Goal: Obtain resource: Obtain resource

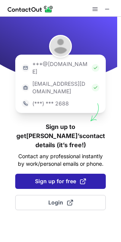
click at [62, 178] on span "Sign up for free" at bounding box center [60, 182] width 51 height 8
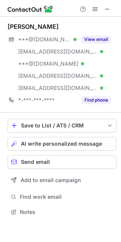
scroll to position [207, 121]
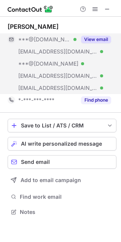
click at [92, 39] on button "View email" at bounding box center [96, 40] width 30 height 8
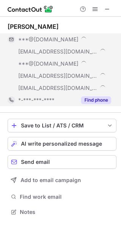
scroll to position [219, 121]
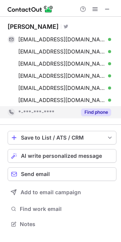
click at [94, 111] on button "Find phone" at bounding box center [96, 113] width 30 height 8
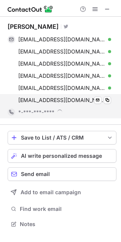
scroll to position [224, 121]
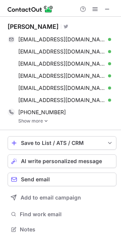
click at [45, 120] on img at bounding box center [46, 120] width 5 height 5
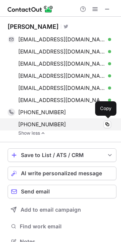
scroll to position [237, 115]
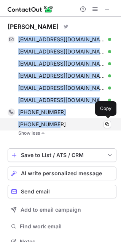
drag, startPoint x: 19, startPoint y: 34, endPoint x: 79, endPoint y: 127, distance: 110.9
click at [79, 127] on div "Joe Bradley Visit Twitter profile joebradley583@gmail.com Verified Send email C…" at bounding box center [62, 79] width 109 height 113
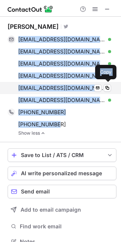
copy div "joebradley583@gmail.com Verified Send email Copy jbradley@ganedenbiotech.com Ve…"
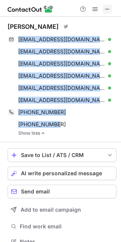
click at [106, 8] on span at bounding box center [107, 9] width 6 height 6
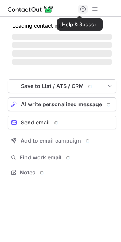
scroll to position [184, 121]
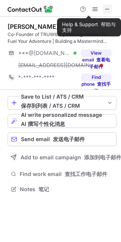
click at [111, 5] on button at bounding box center [107, 9] width 9 height 9
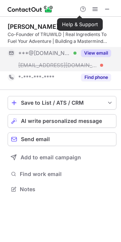
click at [92, 52] on button "View email" at bounding box center [96, 53] width 30 height 8
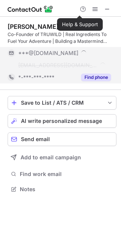
scroll to position [196, 121]
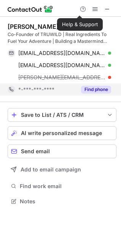
click at [93, 77] on div "zachary@truwild.com" at bounding box center [64, 77] width 93 height 7
click at [103, 92] on button "Find phone" at bounding box center [96, 90] width 30 height 8
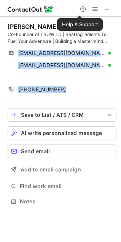
scroll to position [184, 121]
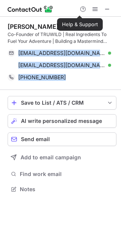
drag, startPoint x: 16, startPoint y: 47, endPoint x: 62, endPoint y: 84, distance: 58.6
click at [62, 84] on div "Zachary Curhan 扎卡里·库尔汉 Visit Twitter profile Co-Founder of TRUWILD | Real Ingre…" at bounding box center [62, 53] width 109 height 73
click at [21, 46] on div "Zachary Curhan 扎卡里·库尔汉 Visit Twitter profile Co-Founder of TRUWILD | Real Ingre…" at bounding box center [62, 53] width 109 height 61
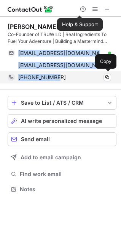
drag, startPoint x: 18, startPoint y: 47, endPoint x: 57, endPoint y: 78, distance: 50.1
click at [57, 78] on div "Zachary Curhan 扎卡里·库尔汉 Visit Twitter profile Co-Founder of TRUWILD | Real Ingre…" at bounding box center [62, 53] width 109 height 61
copy div "zcurhan@gmail.com Verified Send email Copy zac@truwild.com Verified Send email …"
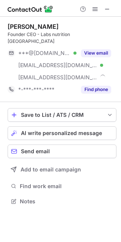
scroll to position [189, 121]
click at [108, 11] on span at bounding box center [107, 9] width 6 height 6
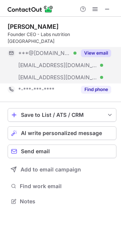
click at [99, 49] on button "View email" at bounding box center [96, 53] width 30 height 8
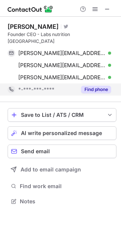
click at [93, 86] on button "Find phone" at bounding box center [96, 90] width 30 height 8
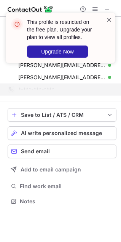
click at [108, 17] on span at bounding box center [109, 20] width 6 height 8
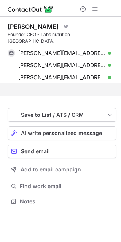
scroll to position [177, 121]
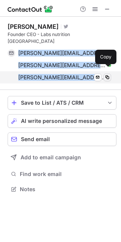
drag, startPoint x: 21, startPoint y: 43, endPoint x: 109, endPoint y: 73, distance: 92.5
click at [109, 73] on div "[PERSON_NAME][EMAIL_ADDRESS][DOMAIN_NAME] Verified Send email Copy [PERSON_NAME…" at bounding box center [59, 65] width 103 height 36
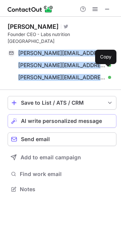
copy div "[PERSON_NAME][EMAIL_ADDRESS][DOMAIN_NAME] Verified Send email [PERSON_NAME] [PE…"
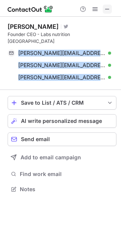
click at [110, 9] on button at bounding box center [107, 9] width 9 height 9
